Goal: Task Accomplishment & Management: Complete application form

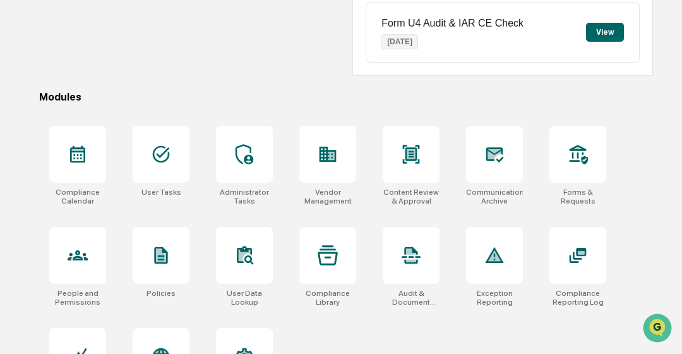
scroll to position [368, 0]
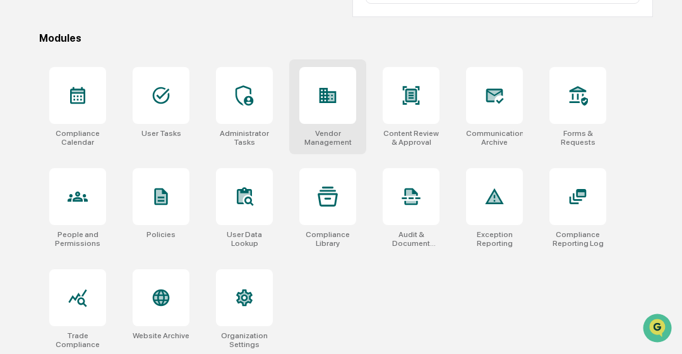
click at [323, 133] on div "Vendor Management" at bounding box center [327, 138] width 57 height 18
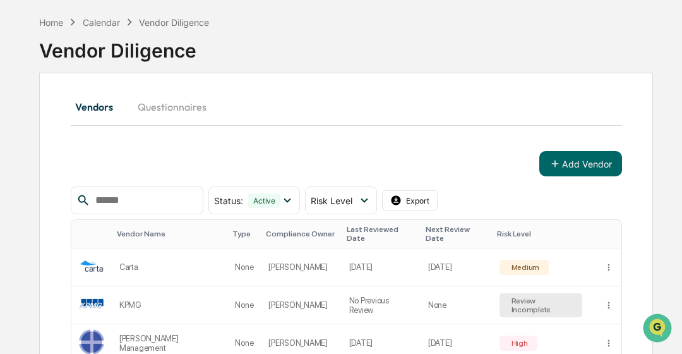
scroll to position [117, 0]
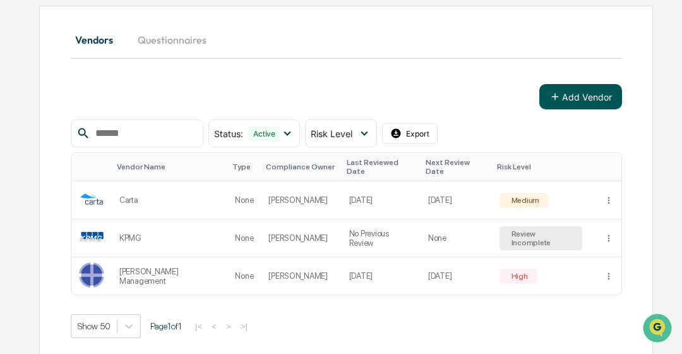
click at [574, 100] on button "Add Vendor" at bounding box center [580, 96] width 83 height 25
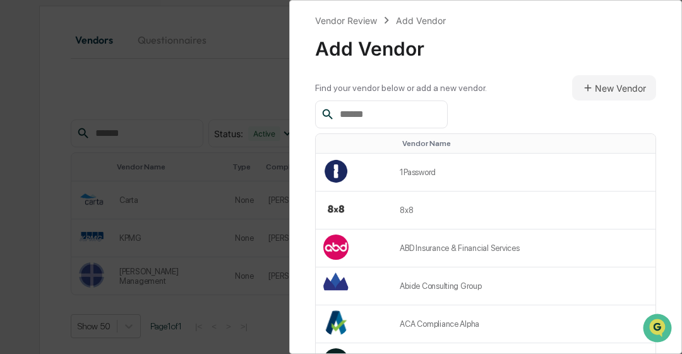
click at [431, 116] on input "text" at bounding box center [388, 114] width 107 height 16
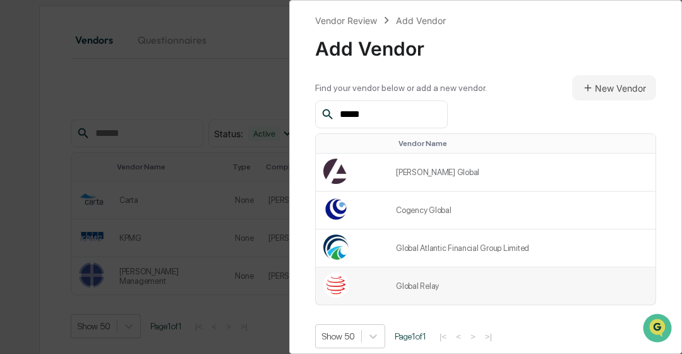
type input "*****"
click at [414, 274] on td "Global Relay" at bounding box center [521, 285] width 267 height 37
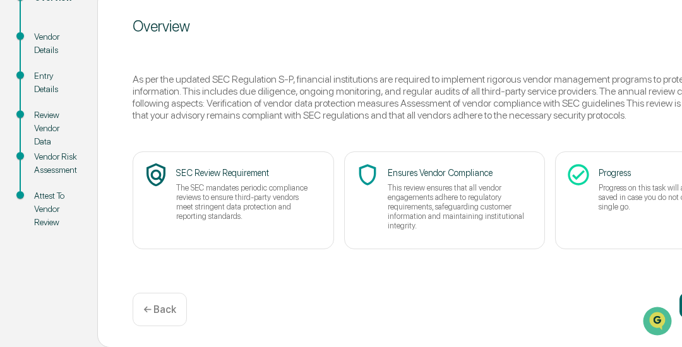
scroll to position [174, 111]
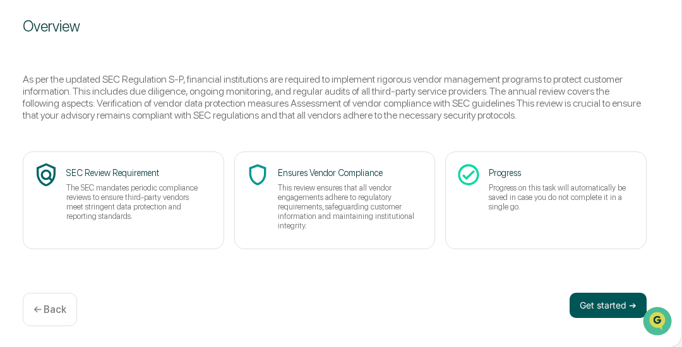
click at [597, 306] on button "Get started ➔" at bounding box center [608, 305] width 77 height 25
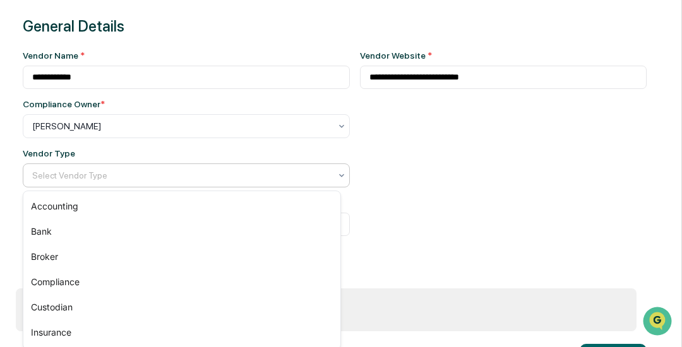
click at [295, 178] on div at bounding box center [181, 175] width 298 height 13
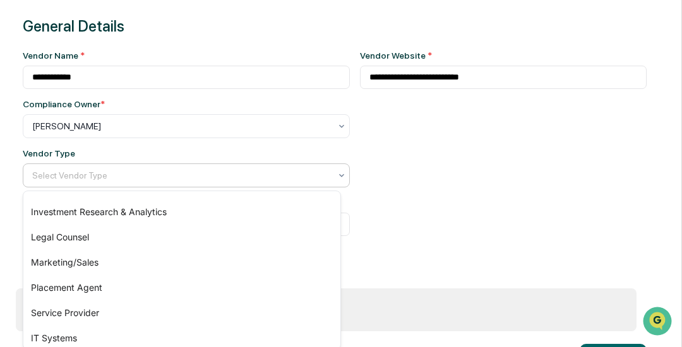
scroll to position [175, 0]
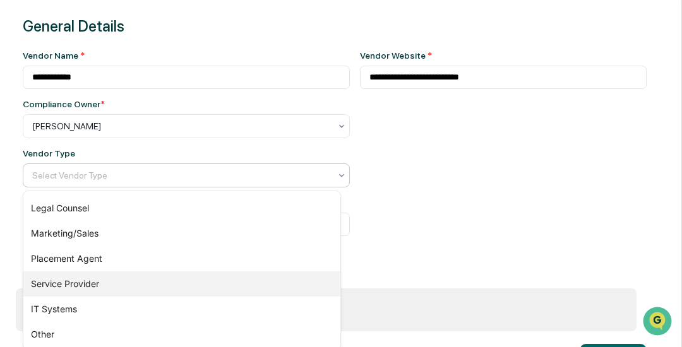
click at [231, 287] on div "Service Provider" at bounding box center [181, 284] width 317 height 25
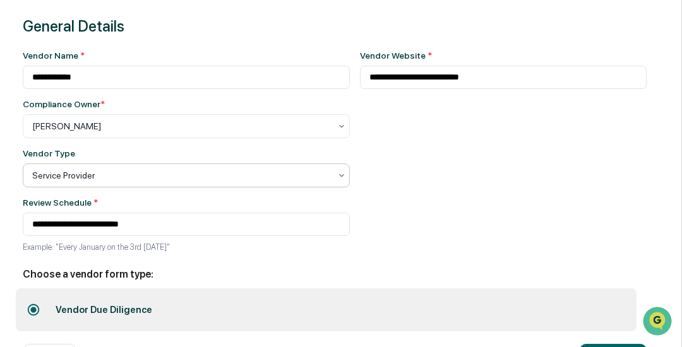
scroll to position [226, 111]
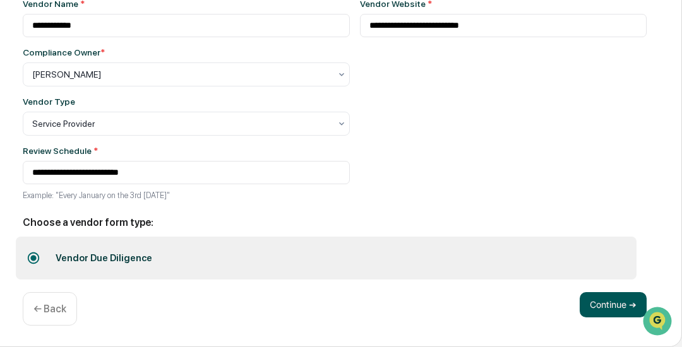
click at [620, 296] on button "Continue ➔" at bounding box center [613, 304] width 67 height 25
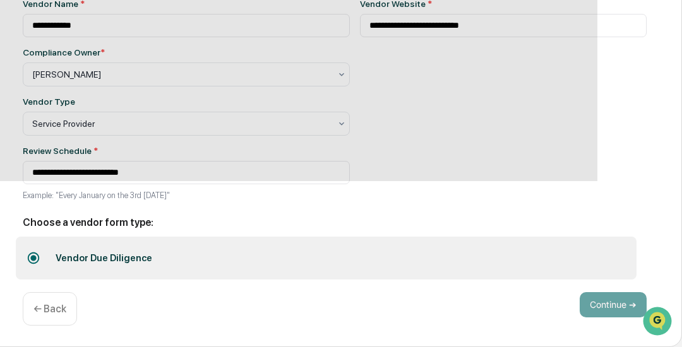
scroll to position [174, 111]
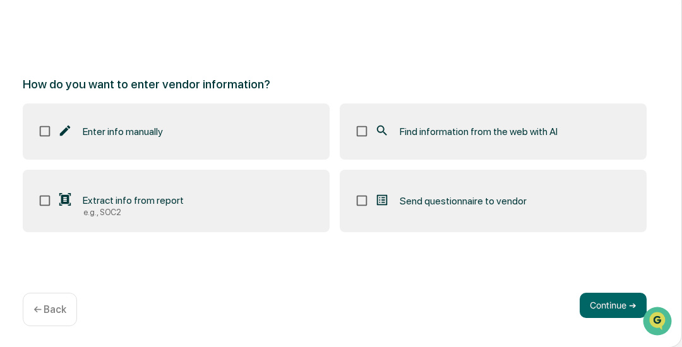
click at [439, 114] on label "Find information from the web with AI" at bounding box center [493, 132] width 307 height 56
click at [596, 303] on button "Continue ➔" at bounding box center [613, 305] width 67 height 25
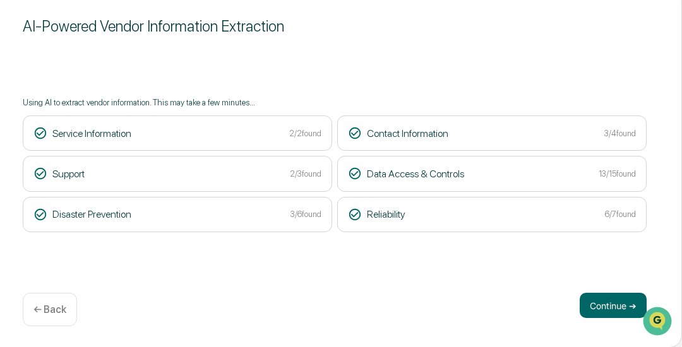
click at [596, 303] on button "Continue ➔" at bounding box center [613, 305] width 67 height 25
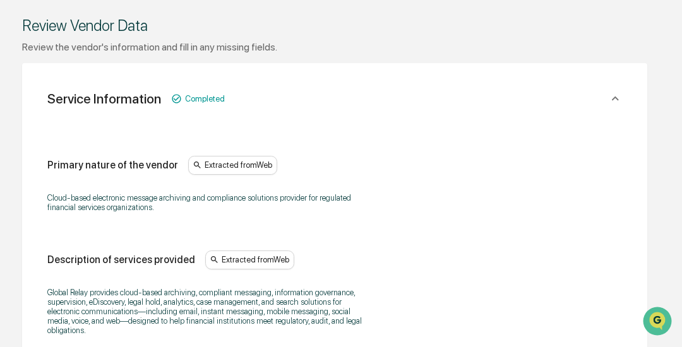
scroll to position [477, 111]
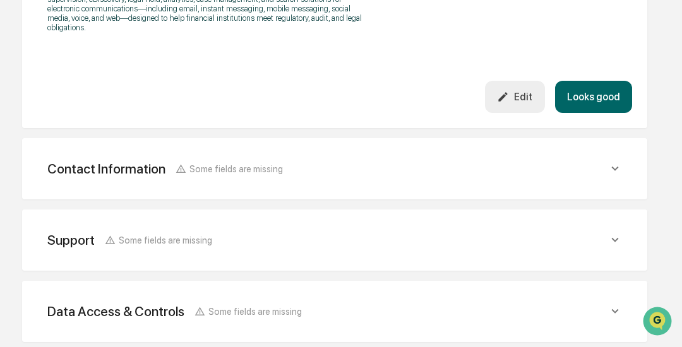
click at [611, 100] on button "Looks good" at bounding box center [593, 97] width 77 height 32
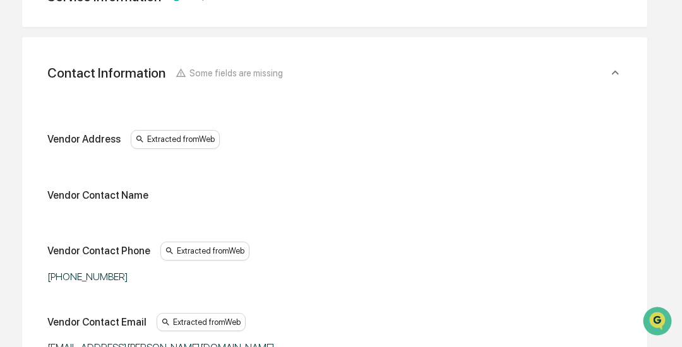
scroll to position [237, 111]
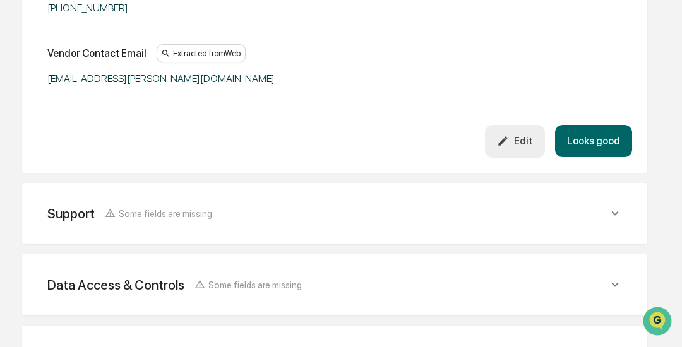
click at [597, 131] on button "Looks good" at bounding box center [593, 141] width 77 height 32
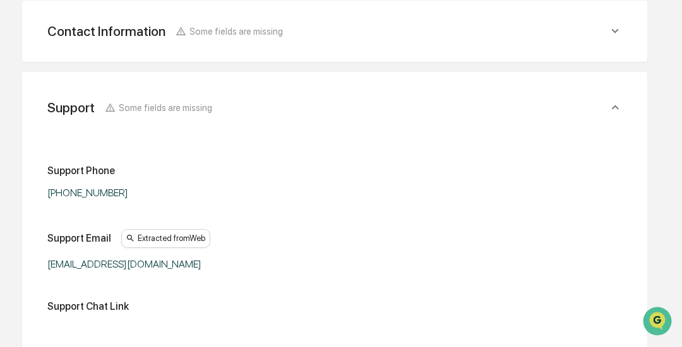
scroll to position [612, 111]
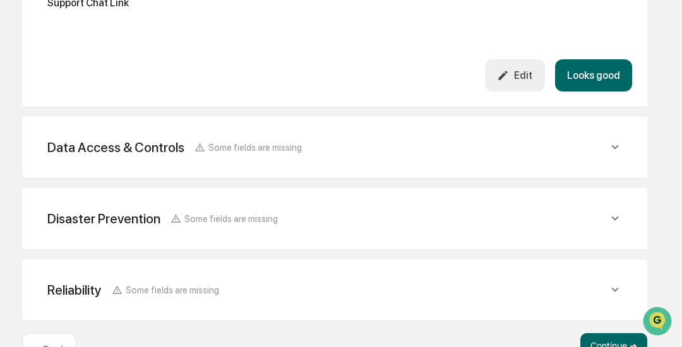
click at [580, 64] on button "Looks good" at bounding box center [593, 75] width 77 height 32
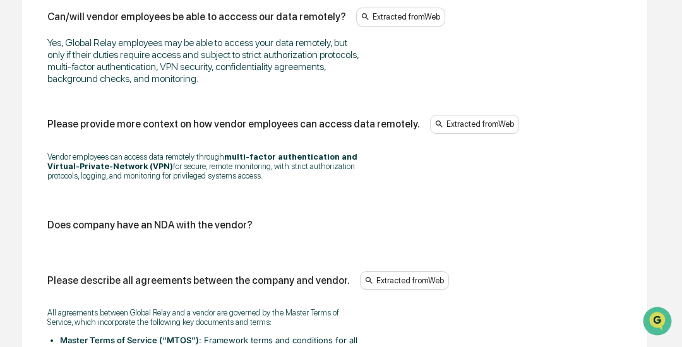
scroll to position [1897, 111]
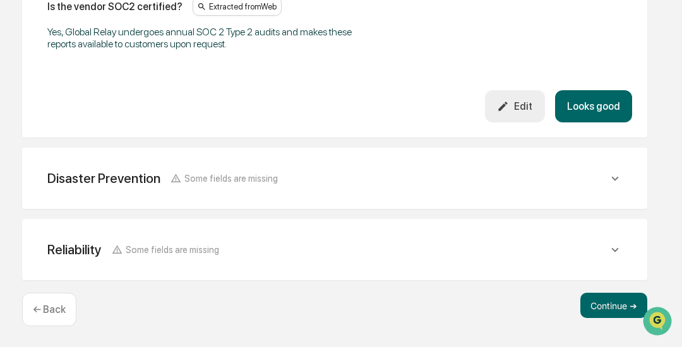
click at [618, 115] on button "Looks good" at bounding box center [593, 106] width 77 height 32
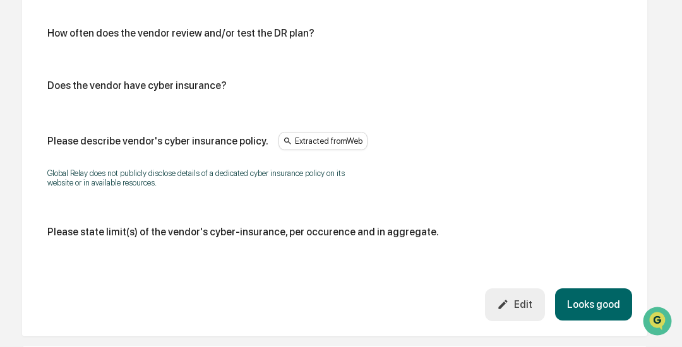
click at [605, 315] on button "Looks good" at bounding box center [593, 305] width 77 height 32
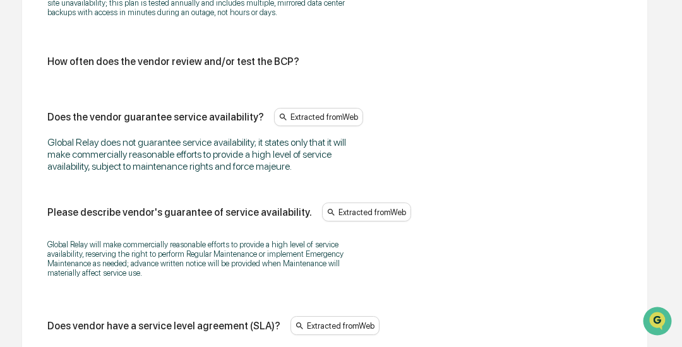
scroll to position [1118, 111]
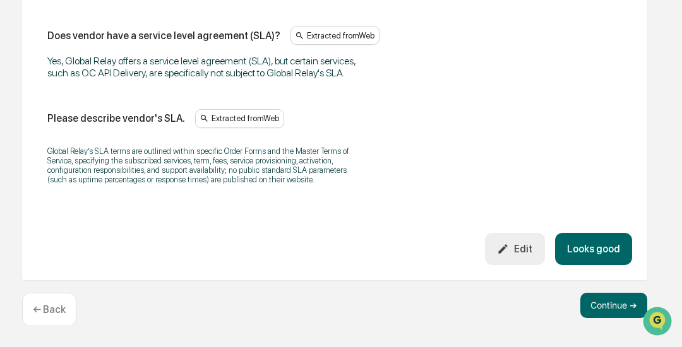
click at [603, 258] on button "Looks good" at bounding box center [593, 249] width 77 height 32
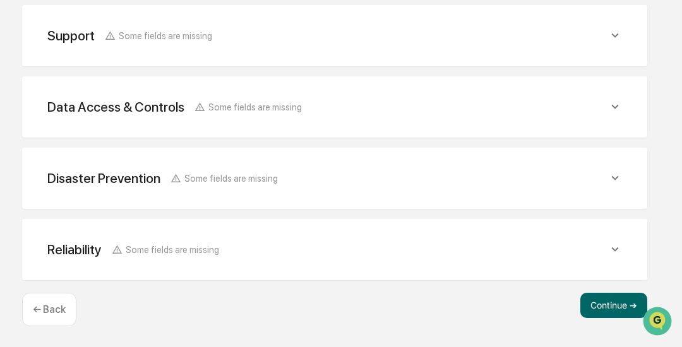
scroll to position [375, 111]
click at [596, 307] on button "Continue ➔" at bounding box center [613, 305] width 67 height 25
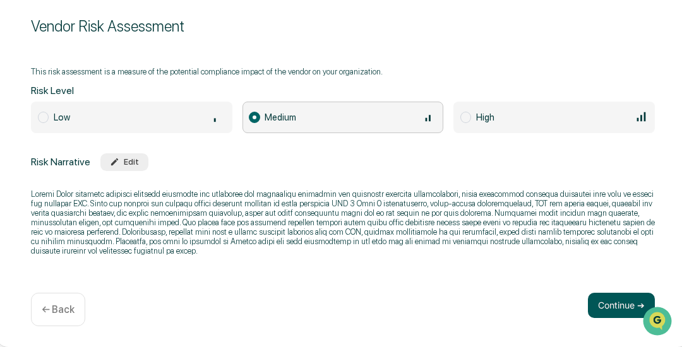
click at [597, 297] on button "Continue ➔" at bounding box center [621, 305] width 67 height 25
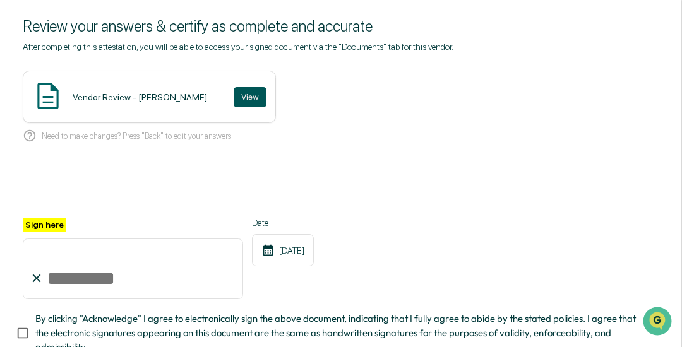
click at [244, 93] on button "View" at bounding box center [250, 97] width 33 height 20
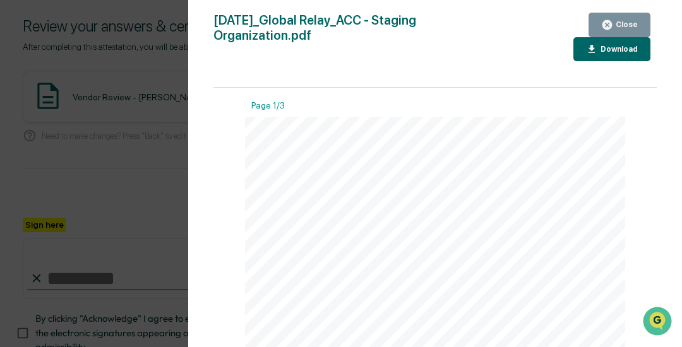
click at [609, 21] on icon "button" at bounding box center [607, 24] width 9 height 9
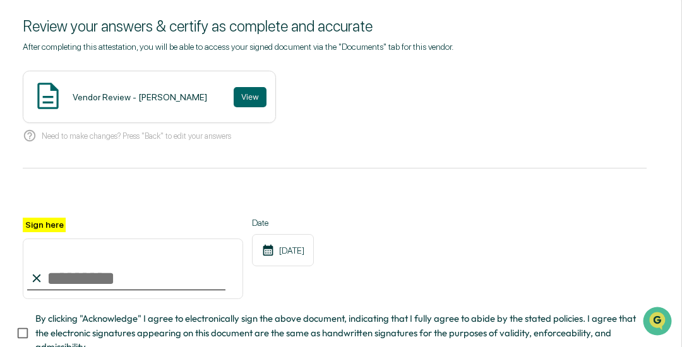
click at [99, 274] on input "Sign here" at bounding box center [133, 269] width 220 height 61
type input "**********"
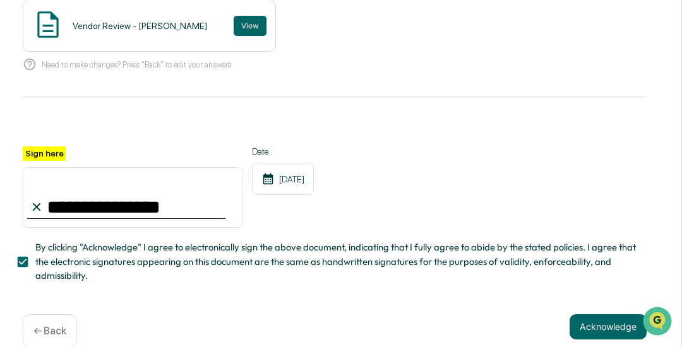
scroll to position [270, 111]
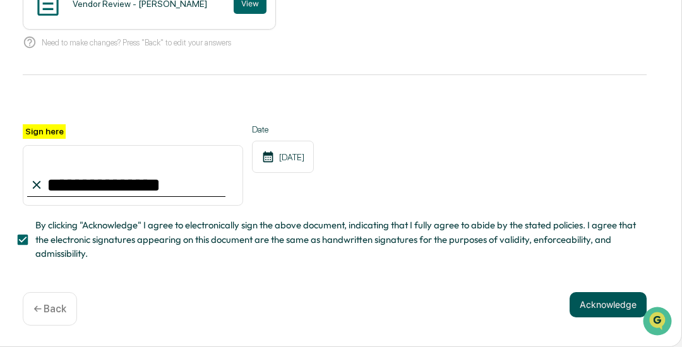
click at [600, 303] on button "Acknowledge" at bounding box center [608, 304] width 77 height 25
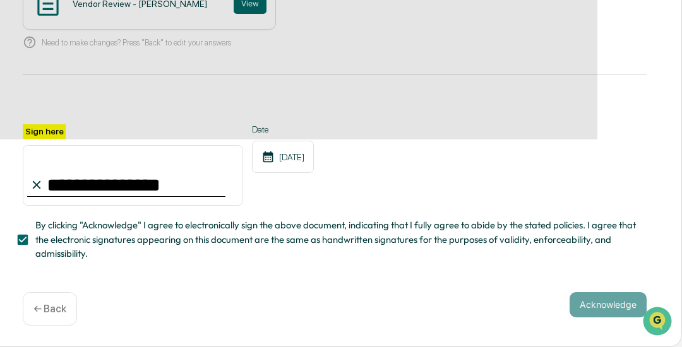
scroll to position [174, 111]
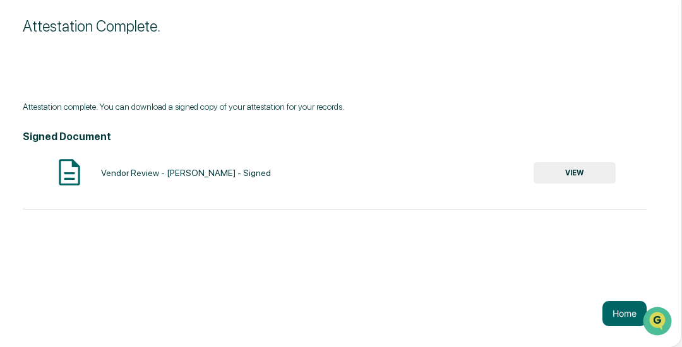
click at [596, 171] on button "VIEW" at bounding box center [575, 172] width 82 height 21
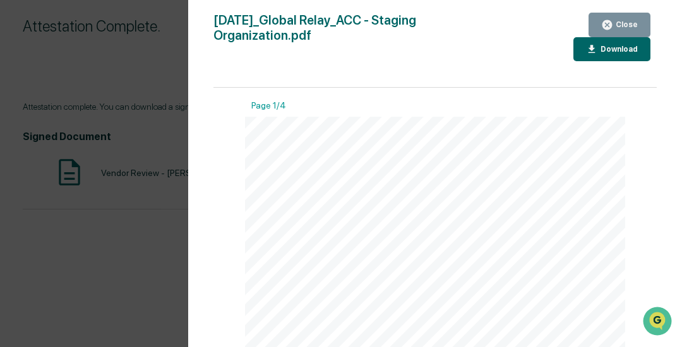
click at [592, 48] on icon "button" at bounding box center [592, 49] width 7 height 8
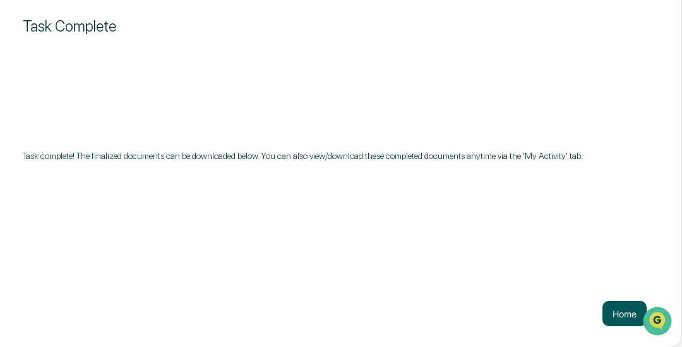
click at [622, 308] on button "Home" at bounding box center [625, 313] width 44 height 25
